Goal: Navigation & Orientation: Find specific page/section

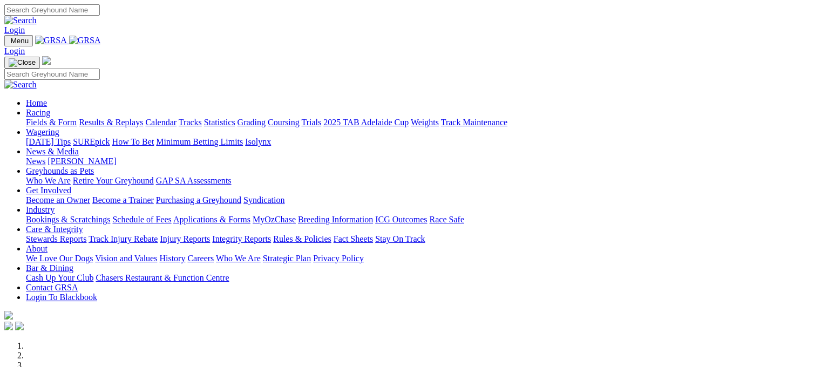
click at [321, 118] on link "Trials" at bounding box center [311, 122] width 20 height 9
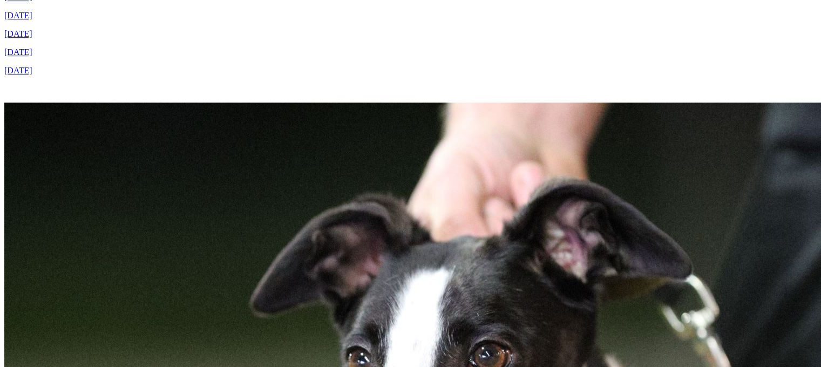
scroll to position [648, 0]
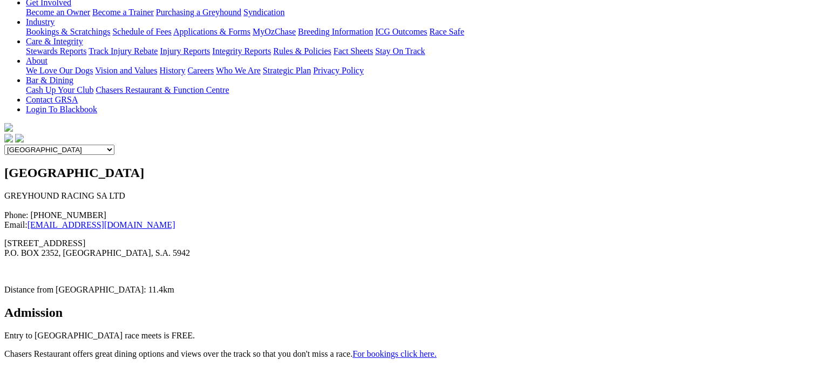
scroll to position [205, 0]
